Goal: Information Seeking & Learning: Find contact information

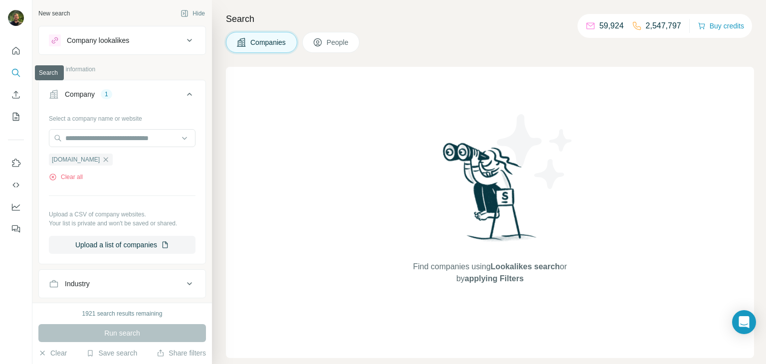
click at [14, 76] on icon "Search" at bounding box center [16, 73] width 10 height 10
click at [108, 159] on icon "button" at bounding box center [106, 159] width 4 height 4
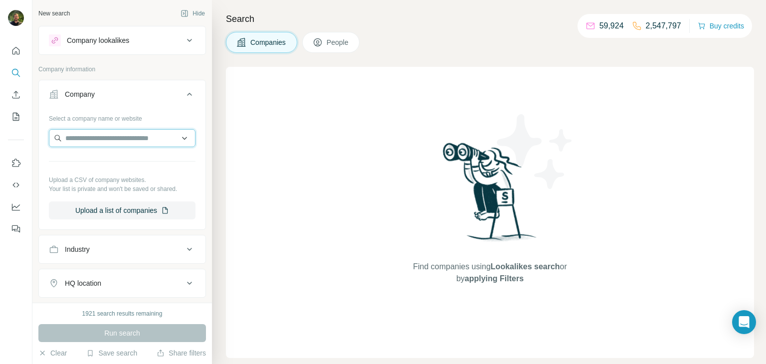
click at [109, 137] on input "text" at bounding box center [122, 138] width 147 height 18
paste input "**********"
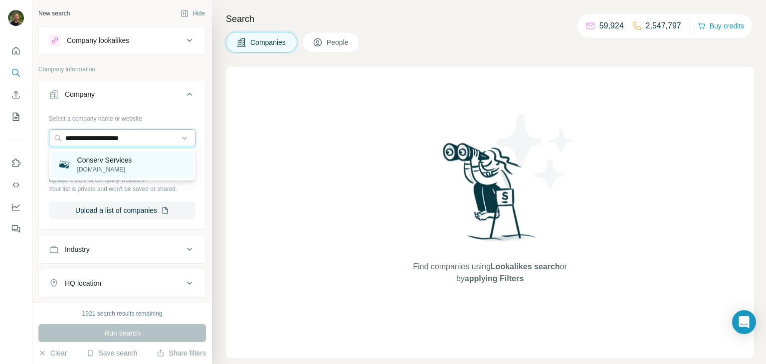
type input "**********"
click at [96, 162] on p "Conserv Services" at bounding box center [104, 160] width 55 height 10
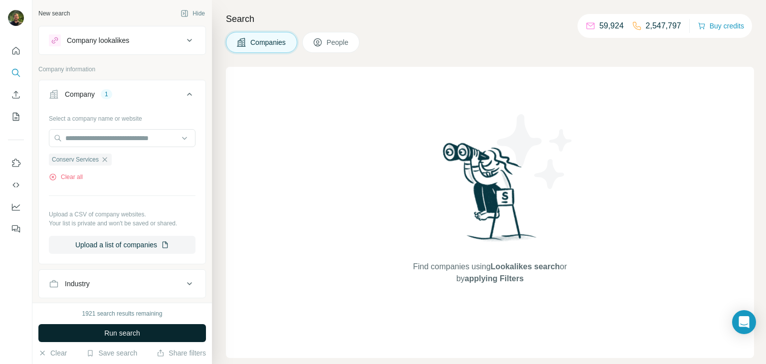
click at [117, 335] on span "Run search" at bounding box center [122, 333] width 36 height 10
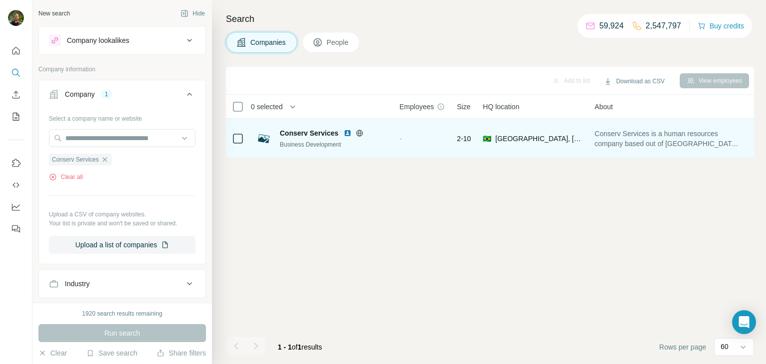
click at [457, 130] on td "2-10" at bounding box center [464, 139] width 26 height 40
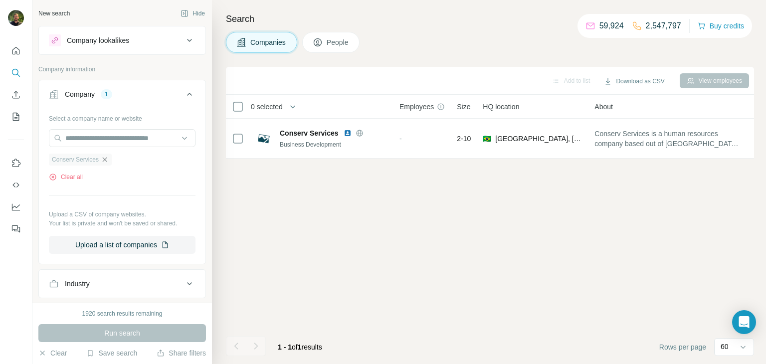
click at [108, 159] on icon "button" at bounding box center [105, 160] width 8 height 8
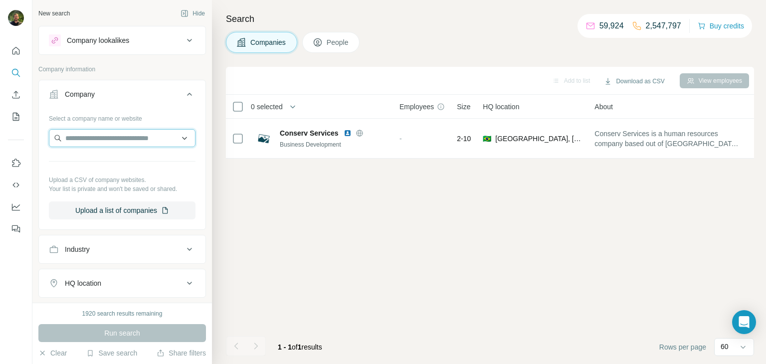
click at [100, 139] on input "text" at bounding box center [122, 138] width 147 height 18
paste input "**********"
type input "**********"
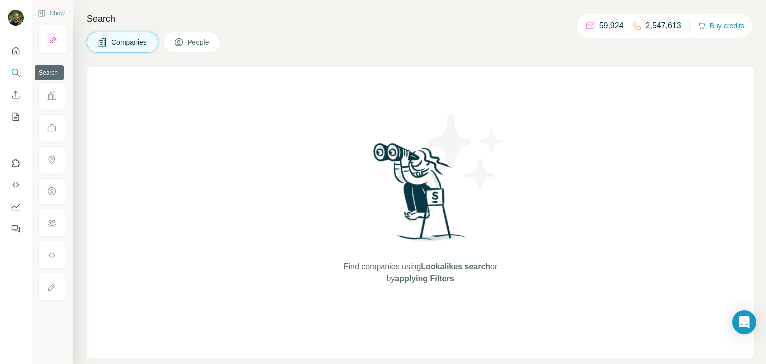
click at [12, 75] on icon "Search" at bounding box center [16, 73] width 10 height 10
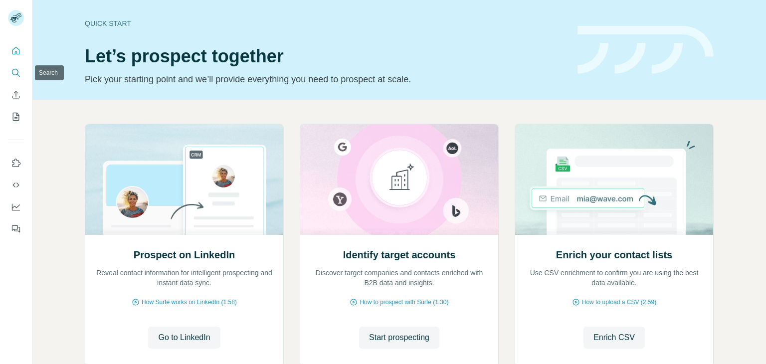
click at [10, 77] on button "Search" at bounding box center [16, 73] width 16 height 18
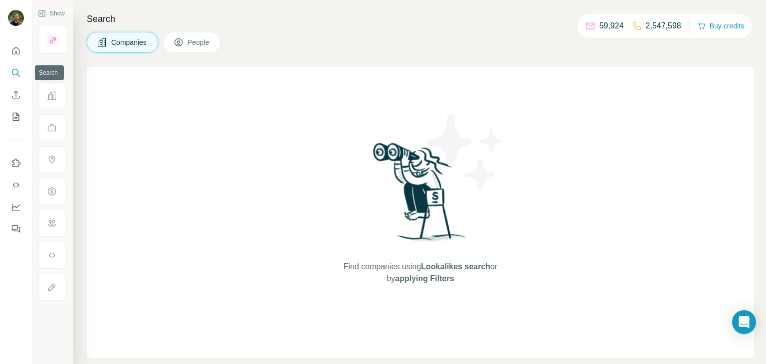
click at [14, 78] on button "Search" at bounding box center [16, 73] width 16 height 18
click at [115, 44] on span "Companies" at bounding box center [129, 42] width 36 height 10
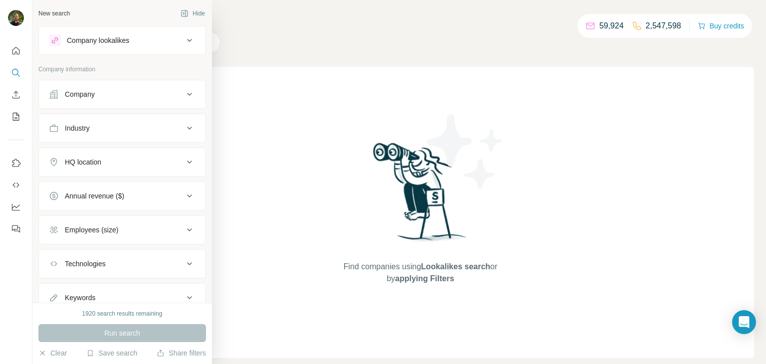
click at [92, 94] on div "Company" at bounding box center [80, 94] width 30 height 10
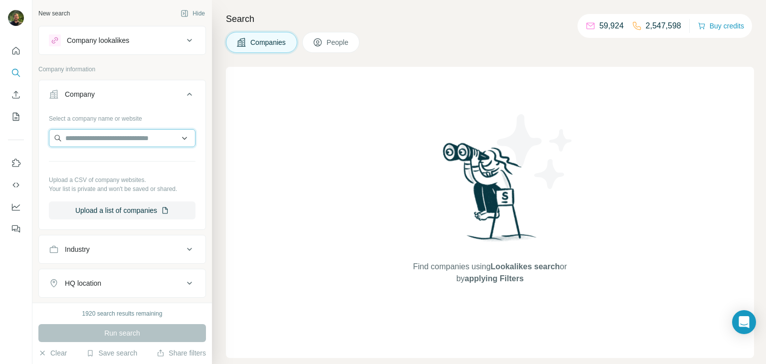
click at [103, 137] on input "text" at bounding box center [122, 138] width 147 height 18
paste input "**********"
type input "**********"
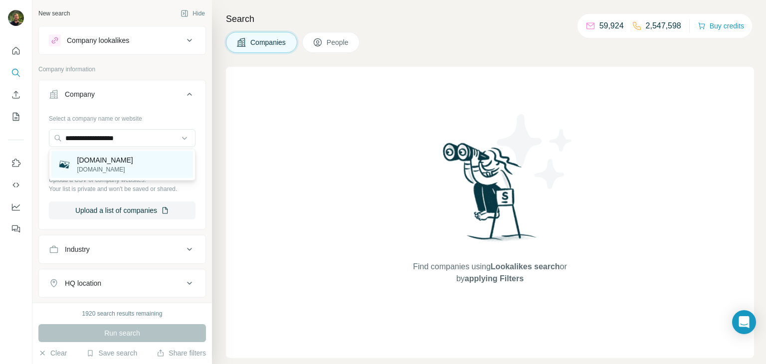
click at [123, 168] on p "desaservicos.com.br" at bounding box center [105, 169] width 56 height 9
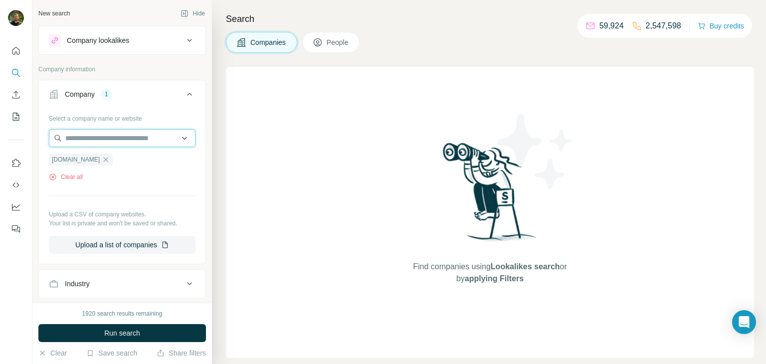
click at [73, 141] on input "text" at bounding box center [122, 138] width 147 height 18
paste input "**********"
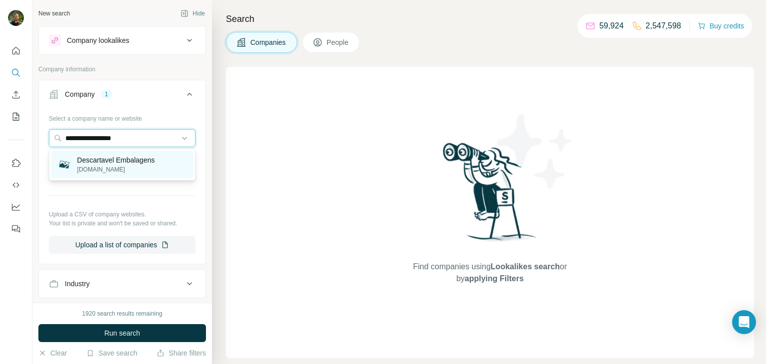
type input "**********"
click at [103, 166] on p "descartavel.com.br" at bounding box center [116, 169] width 78 height 9
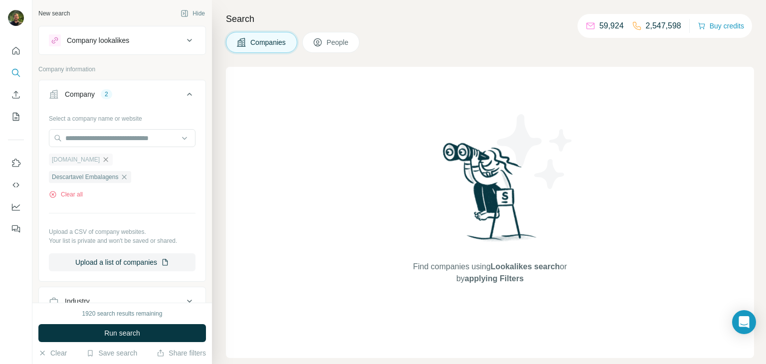
click at [108, 161] on icon "button" at bounding box center [106, 159] width 4 height 4
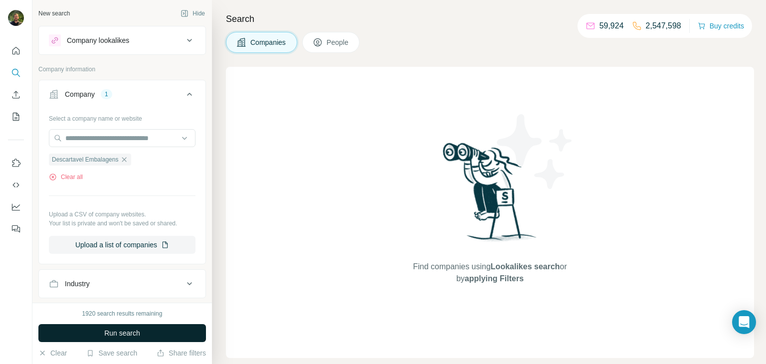
click at [109, 333] on span "Run search" at bounding box center [122, 333] width 36 height 10
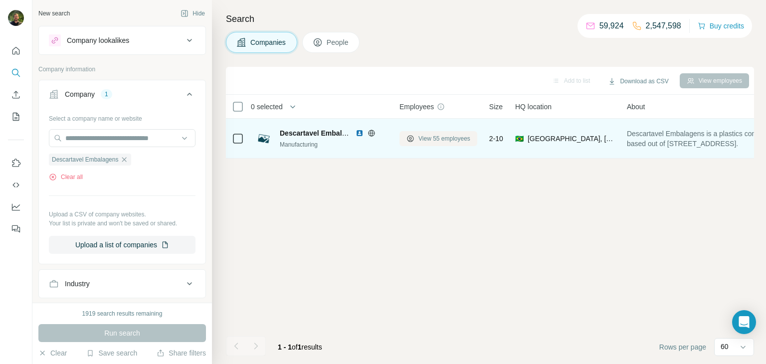
click at [429, 139] on span "View 55 employees" at bounding box center [444, 138] width 52 height 9
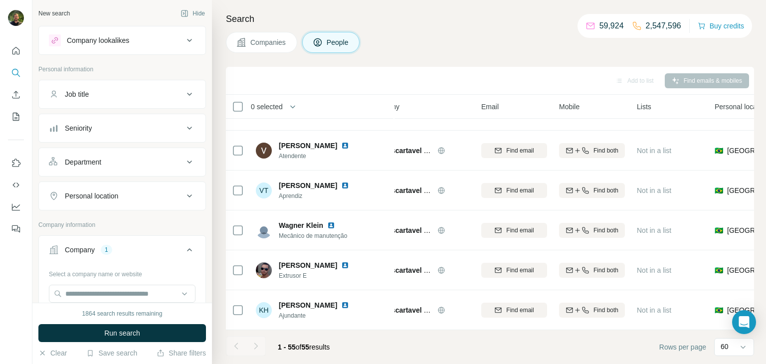
scroll to position [801, 30]
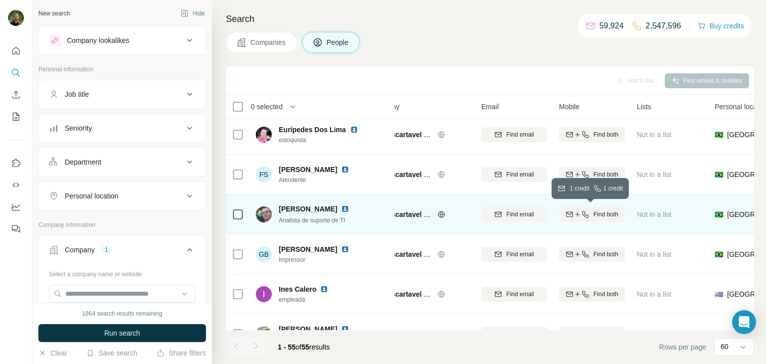
click at [581, 216] on icon "button" at bounding box center [585, 214] width 8 height 8
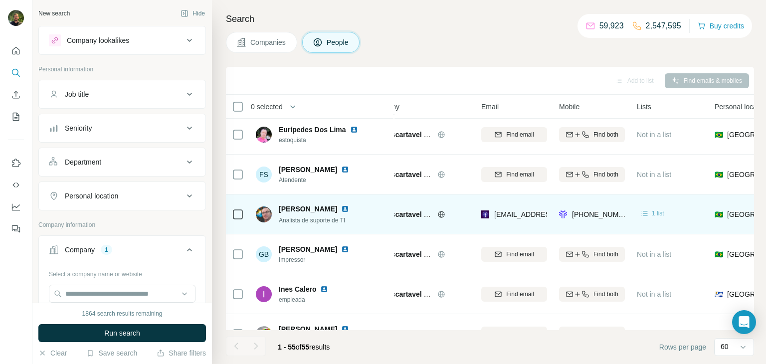
click at [650, 211] on div "1 list" at bounding box center [651, 213] width 24 height 10
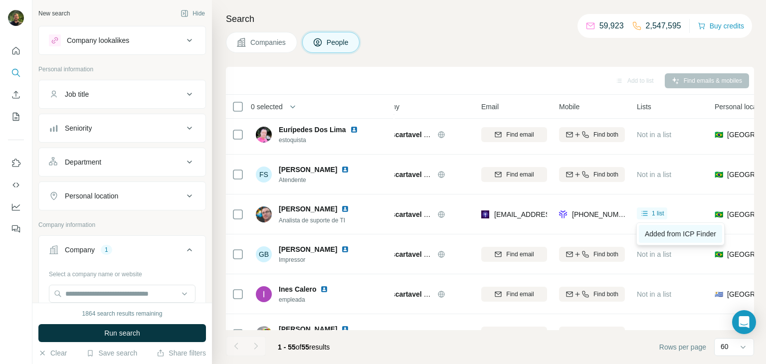
click at [658, 230] on span "Added from ICP Finder" at bounding box center [679, 234] width 71 height 8
click at [243, 48] on button "Companies" at bounding box center [261, 42] width 71 height 21
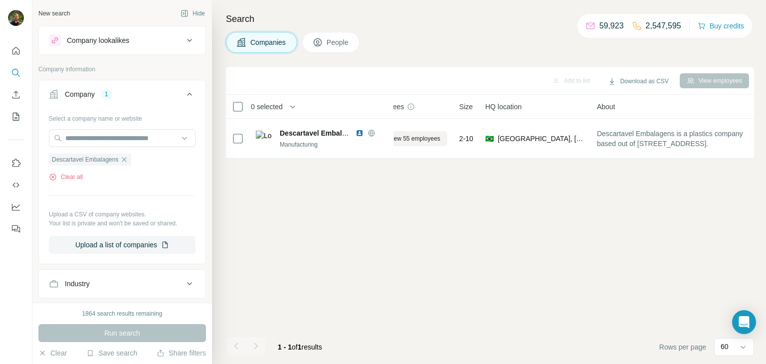
scroll to position [0, 30]
click at [126, 159] on icon "button" at bounding box center [124, 160] width 8 height 8
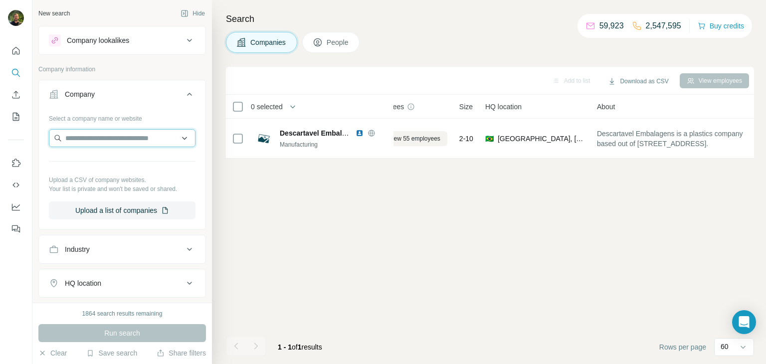
click at [106, 141] on input "text" at bounding box center [122, 138] width 147 height 18
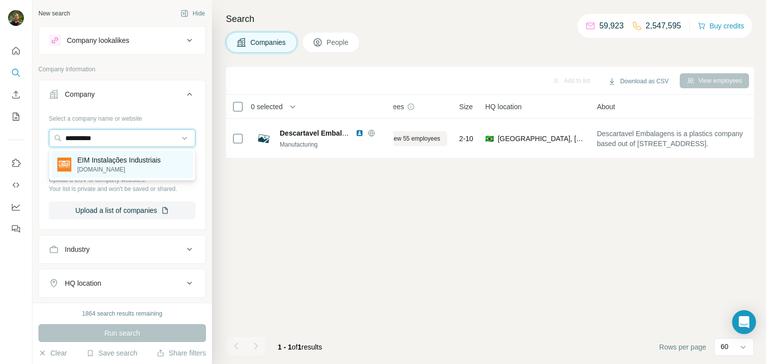
type input "**********"
click at [108, 158] on p "EIM Instalações Industriais" at bounding box center [118, 160] width 83 height 10
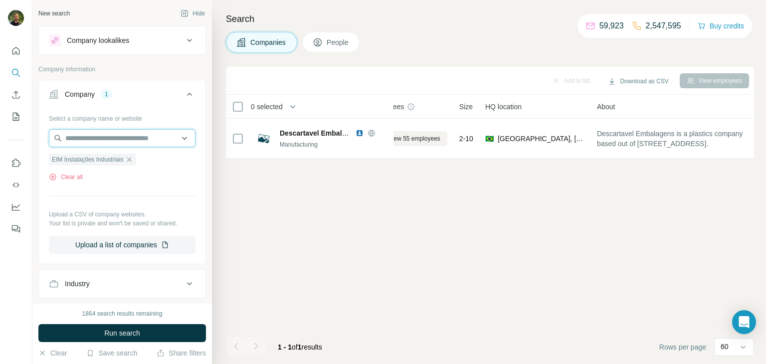
click at [100, 137] on input "text" at bounding box center [122, 138] width 147 height 18
type input "**********"
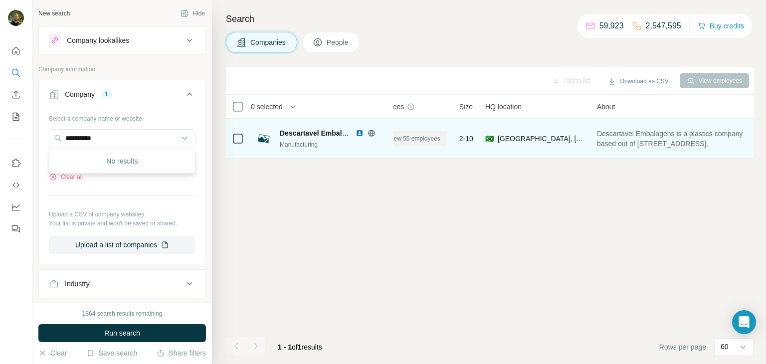
click at [402, 138] on span "View 55 employees" at bounding box center [414, 138] width 52 height 9
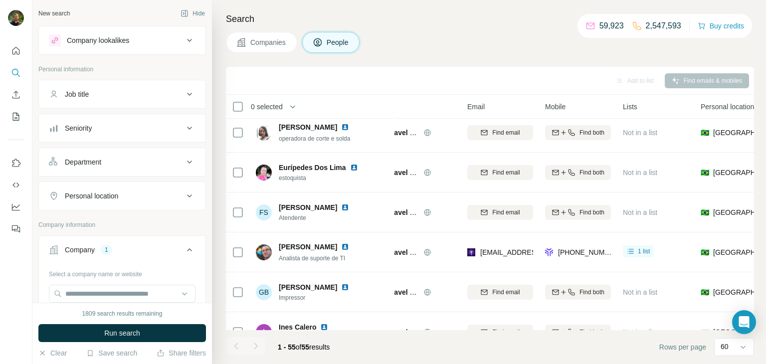
scroll to position [0, 44]
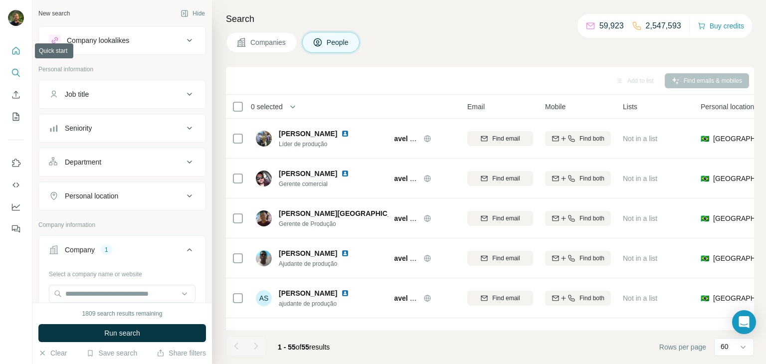
click at [10, 50] on button "Quick start" at bounding box center [16, 51] width 16 height 18
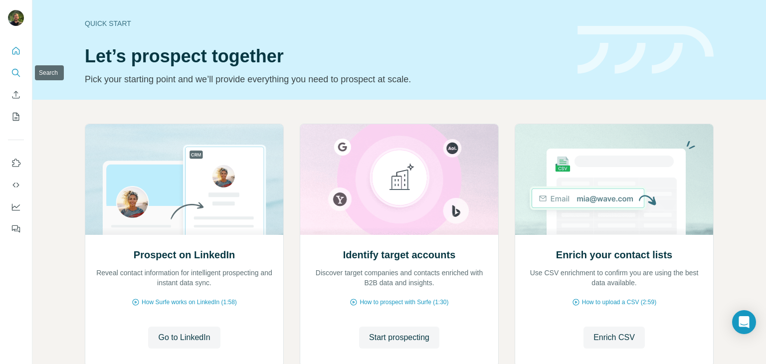
click at [15, 74] on icon "Search" at bounding box center [15, 72] width 6 height 6
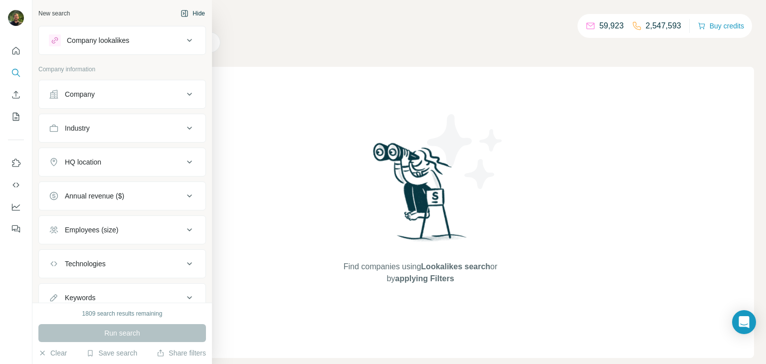
click at [188, 12] on button "Hide" at bounding box center [192, 13] width 38 height 15
click at [53, 13] on div "New search" at bounding box center [53, 13] width 31 height 9
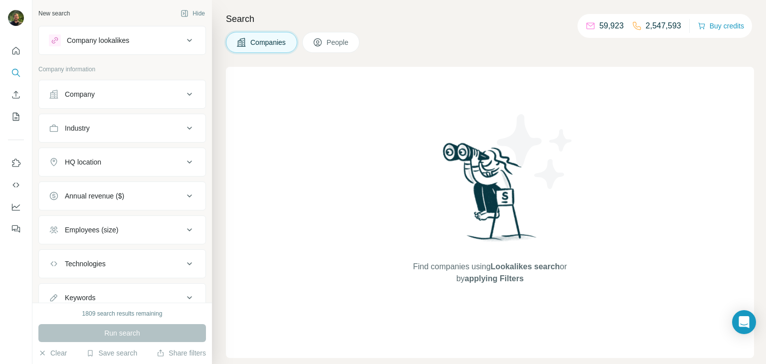
click at [104, 79] on div "Company information" at bounding box center [121, 72] width 167 height 15
click at [113, 90] on div "Company" at bounding box center [116, 94] width 135 height 10
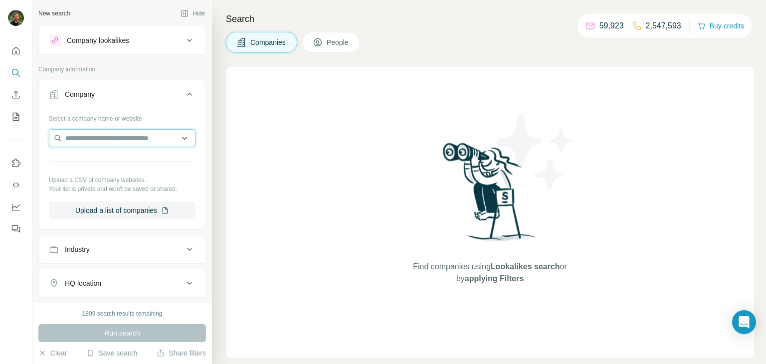
click at [120, 138] on input "text" at bounding box center [122, 138] width 147 height 18
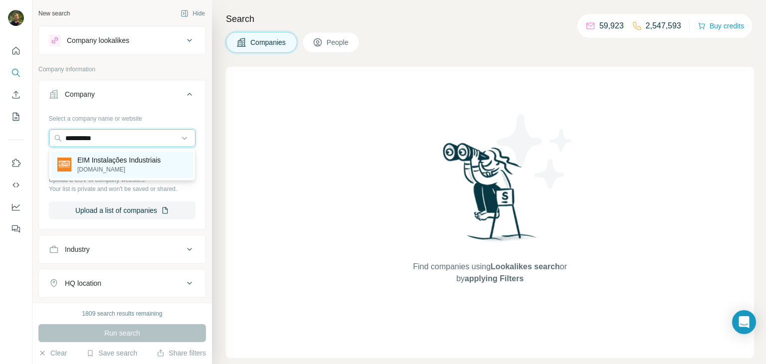
type input "**********"
click at [144, 165] on p "eim.com.br" at bounding box center [118, 169] width 83 height 9
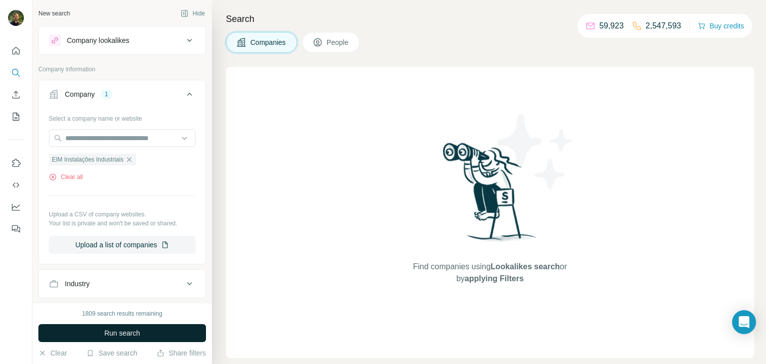
click at [142, 333] on button "Run search" at bounding box center [121, 333] width 167 height 18
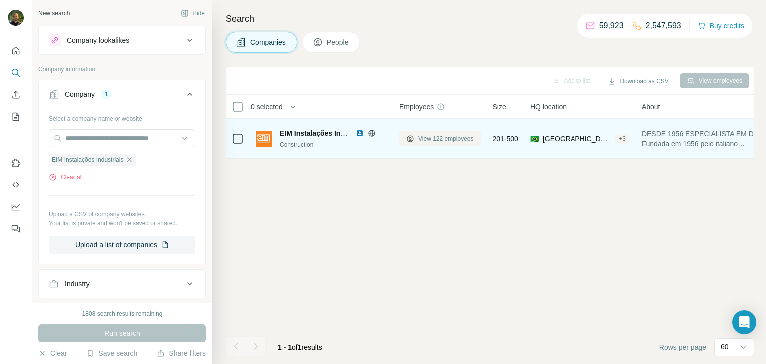
click at [419, 139] on span "View 122 employees" at bounding box center [445, 138] width 55 height 9
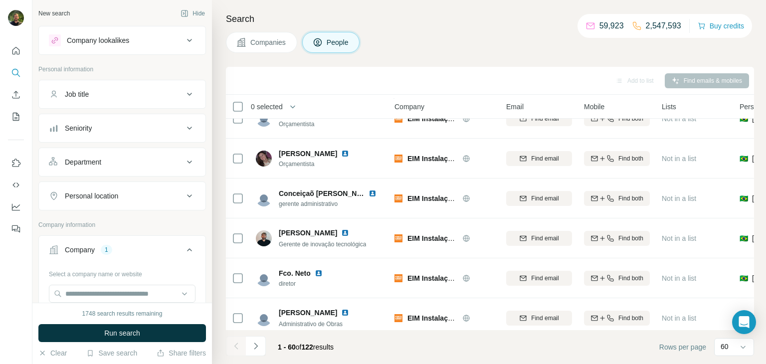
scroll to position [181, 5]
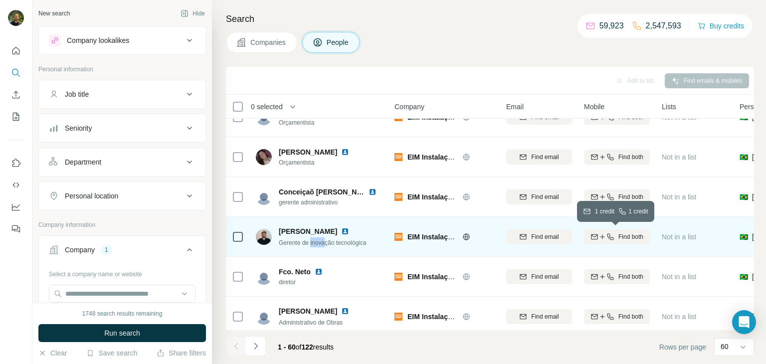
click at [606, 239] on icon "button" at bounding box center [610, 237] width 8 height 8
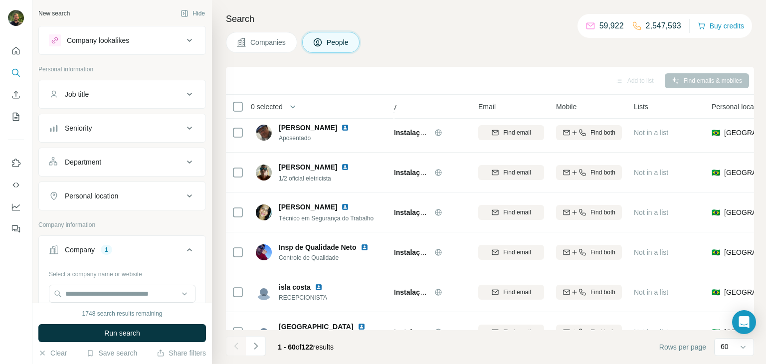
scroll to position [2157, 33]
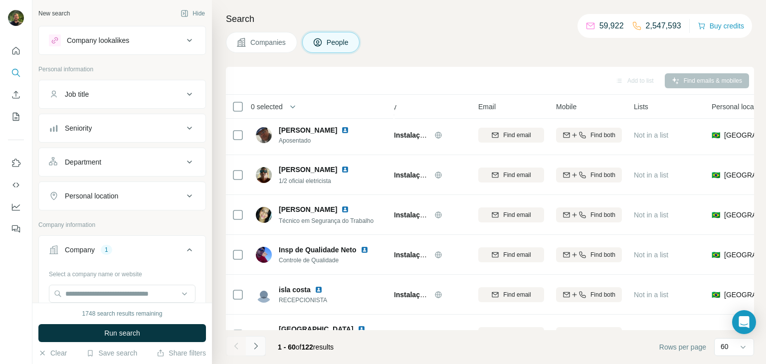
click at [258, 346] on icon "Navigate to next page" at bounding box center [256, 346] width 10 height 10
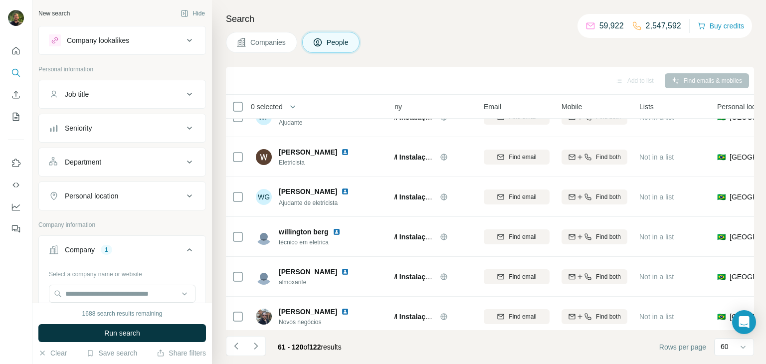
scroll to position [2181, 27]
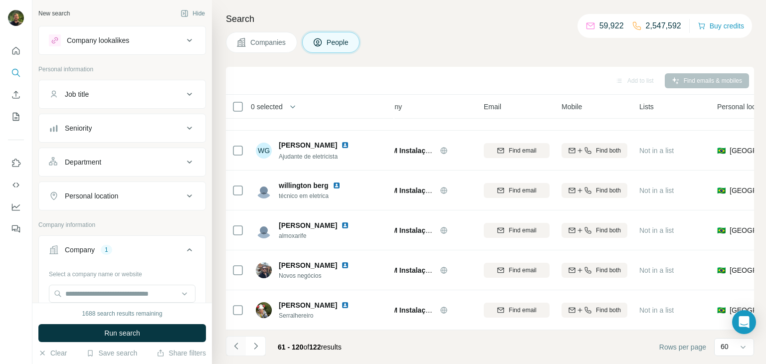
click at [234, 347] on icon "Navigate to previous page" at bounding box center [236, 346] width 10 height 10
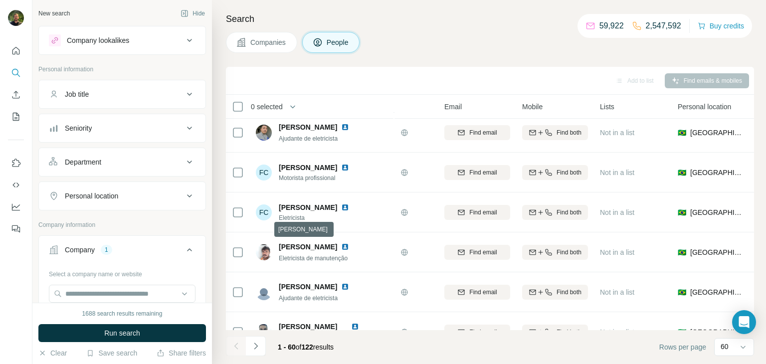
scroll to position [214, 67]
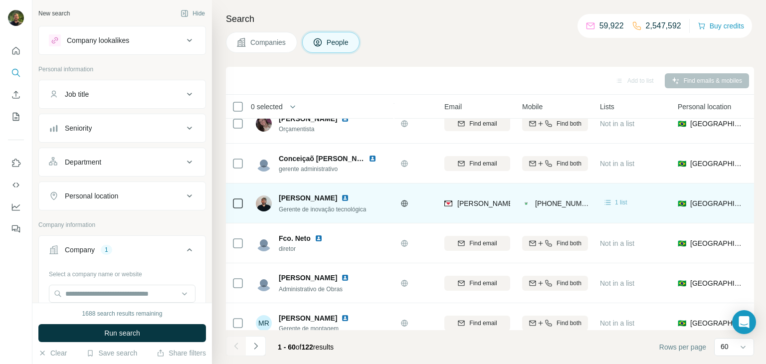
click at [612, 203] on div "1 list" at bounding box center [615, 202] width 24 height 10
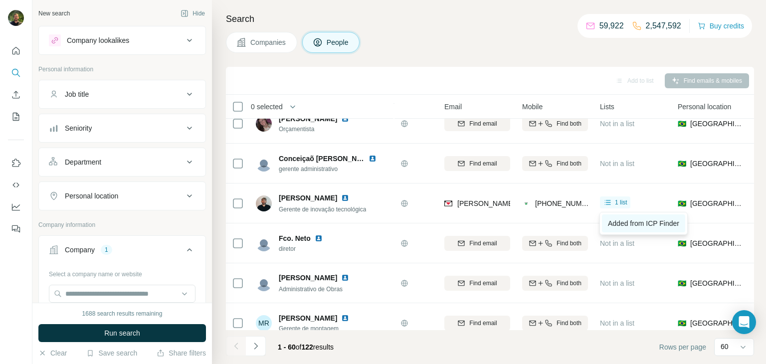
click at [620, 224] on span "Added from ICP Finder" at bounding box center [643, 223] width 71 height 8
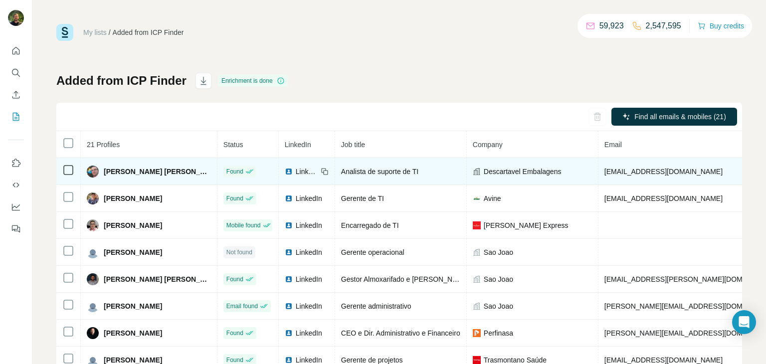
click at [604, 169] on span "[EMAIL_ADDRESS][DOMAIN_NAME]" at bounding box center [663, 171] width 118 height 8
copy span "[EMAIL_ADDRESS][DOMAIN_NAME]"
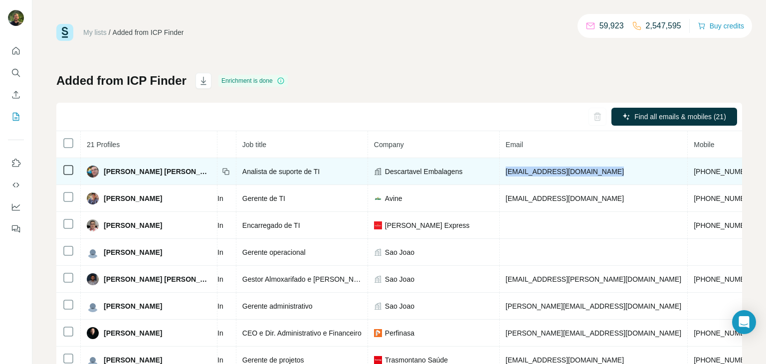
scroll to position [0, 99]
click at [693, 172] on span "+5511993447597" at bounding box center [724, 171] width 63 height 8
copy span "+5511993447597"
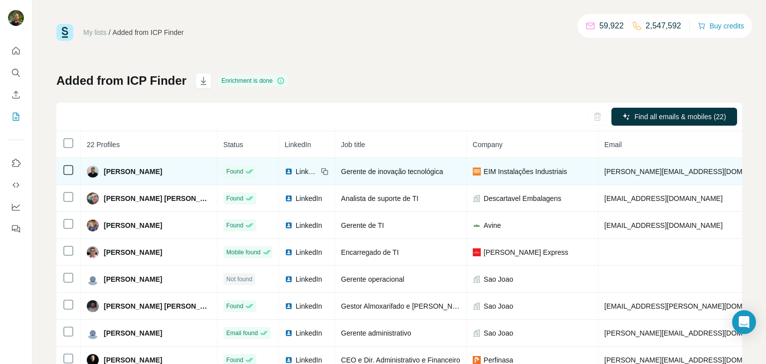
click at [610, 169] on span "[PERSON_NAME][EMAIL_ADDRESS][DOMAIN_NAME]" at bounding box center [691, 171] width 175 height 8
copy span "[PERSON_NAME][EMAIL_ADDRESS][DOMAIN_NAME]"
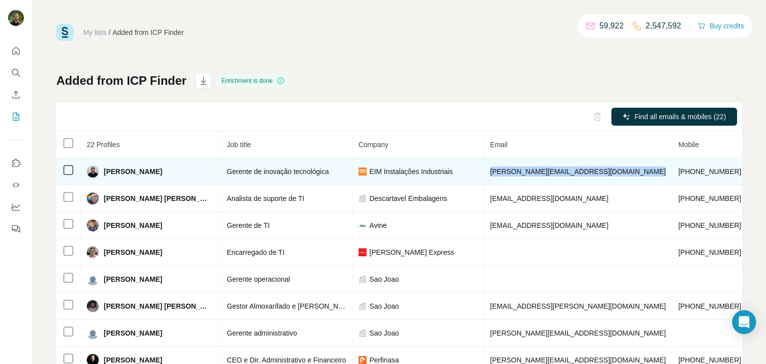
scroll to position [0, 117]
click at [675, 172] on span "[PHONE_NUMBER]" at bounding box center [706, 171] width 63 height 8
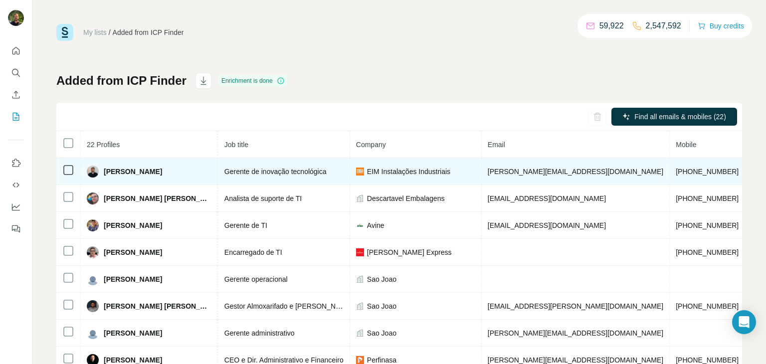
click at [675, 172] on span "[PHONE_NUMBER]" at bounding box center [706, 171] width 63 height 8
copy span "[PHONE_NUMBER]"
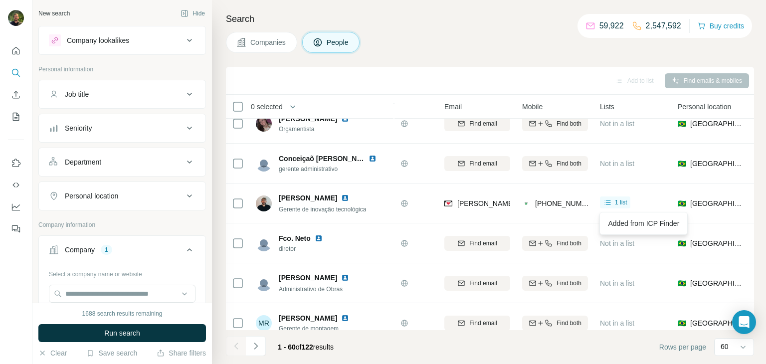
click at [245, 41] on icon at bounding box center [241, 42] width 10 height 10
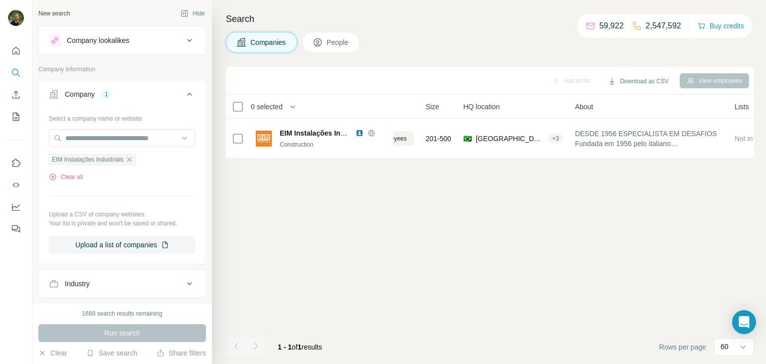
scroll to position [0, 67]
click at [132, 161] on icon "button" at bounding box center [129, 159] width 4 height 4
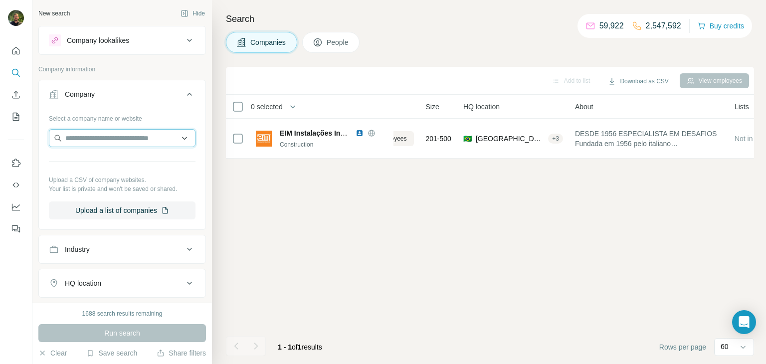
click at [107, 140] on input "text" at bounding box center [122, 138] width 147 height 18
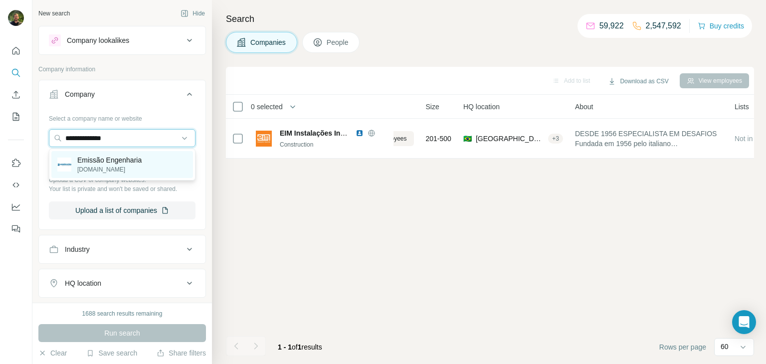
type input "**********"
click at [112, 166] on p "[DOMAIN_NAME]" at bounding box center [109, 169] width 64 height 9
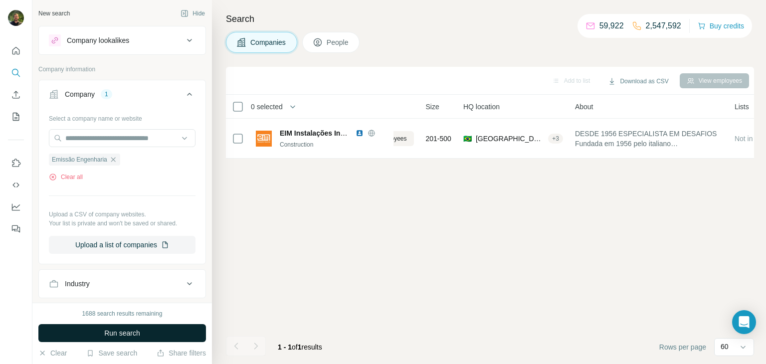
click at [143, 332] on button "Run search" at bounding box center [121, 333] width 167 height 18
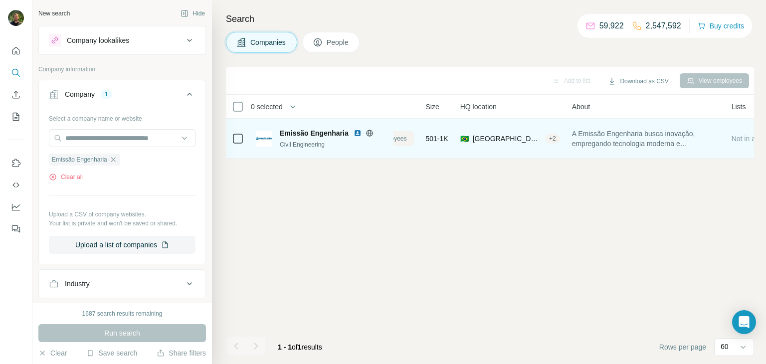
click at [410, 138] on button "View 147 employees" at bounding box center [372, 138] width 81 height 15
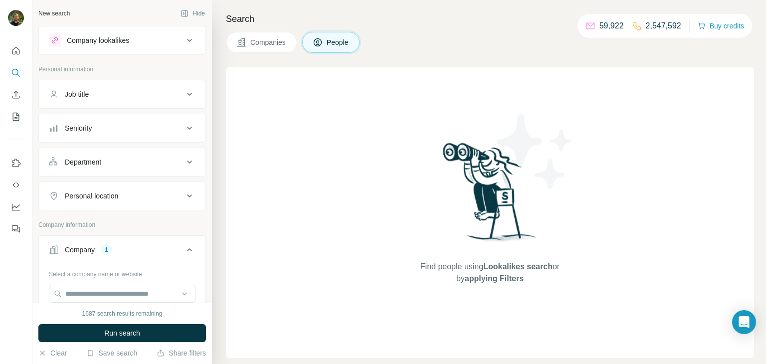
click at [239, 41] on icon at bounding box center [241, 42] width 8 height 8
